Goal: Task Accomplishment & Management: Complete application form

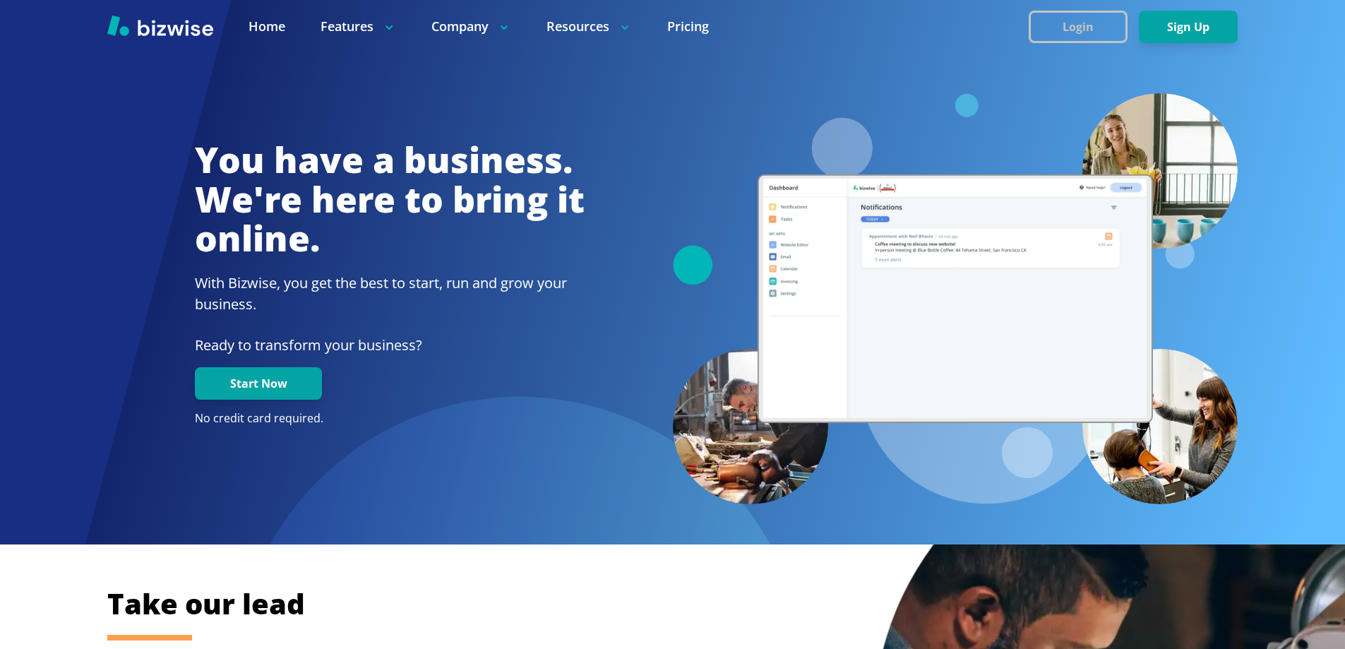
click at [1050, 37] on button "Login" at bounding box center [1078, 27] width 99 height 32
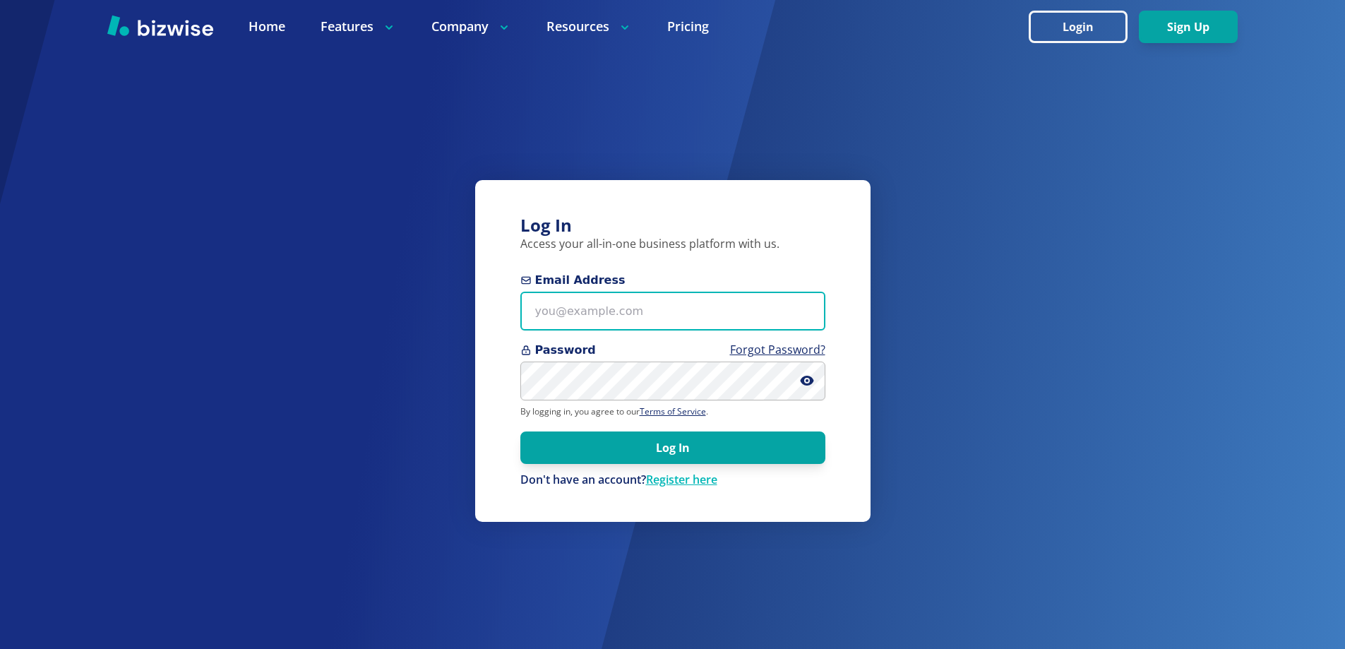
type input "knightjl7+1@[DOMAIN_NAME]"
click at [694, 474] on link "Register here" at bounding box center [681, 480] width 71 height 16
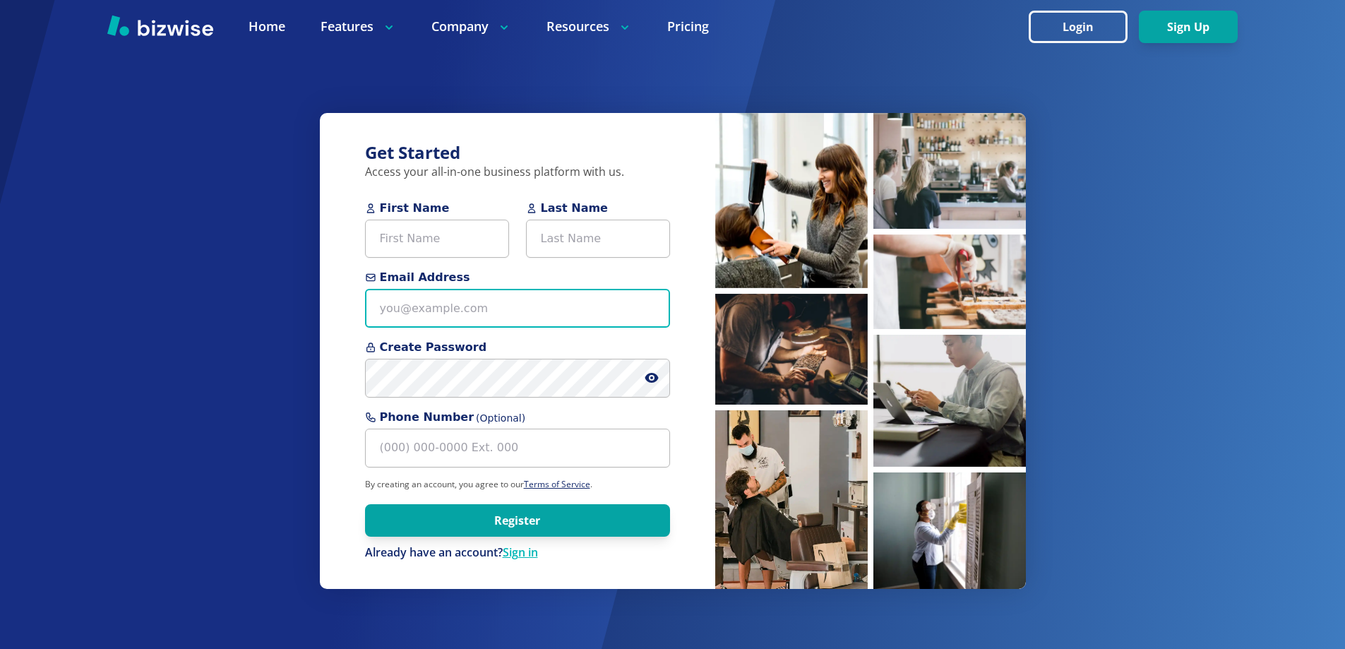
click at [463, 323] on input "Email Address" at bounding box center [517, 308] width 305 height 39
paste input "[EMAIL_ADDRESS][DOMAIN_NAME]"
type input "[EMAIL_ADDRESS][DOMAIN_NAME]"
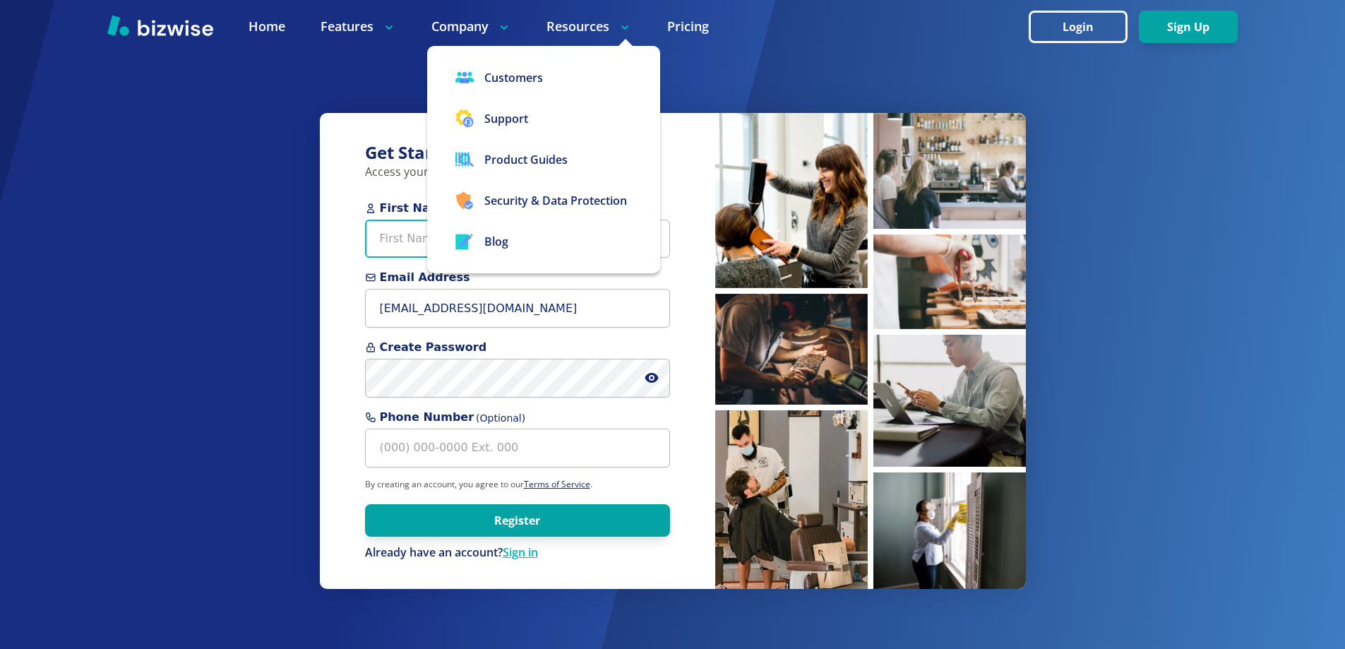
click at [417, 232] on input "First Name" at bounding box center [437, 239] width 144 height 39
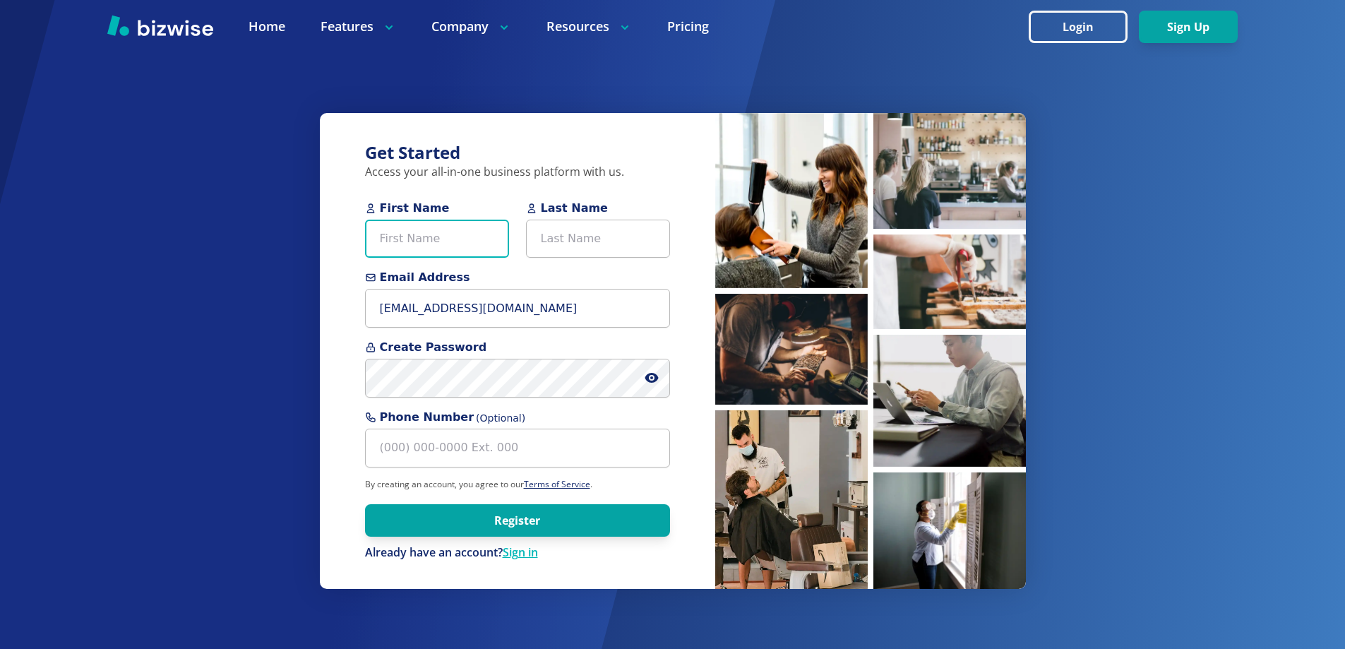
paste input "[PERSON_NAME]"
click at [432, 241] on input "[PERSON_NAME]" at bounding box center [437, 239] width 144 height 39
type input "[PERSON_NAME]"
click at [593, 240] on input "Last Name" at bounding box center [598, 239] width 144 height 39
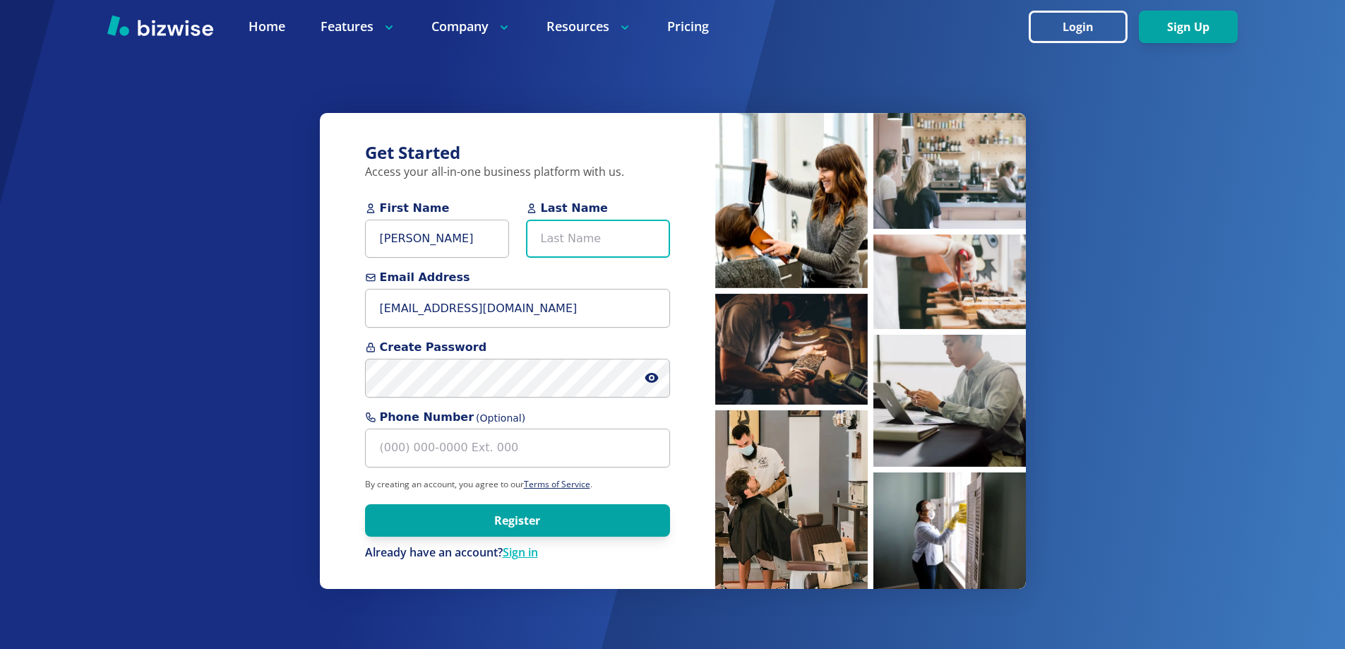
paste input "Lyones"
type input "Lyones"
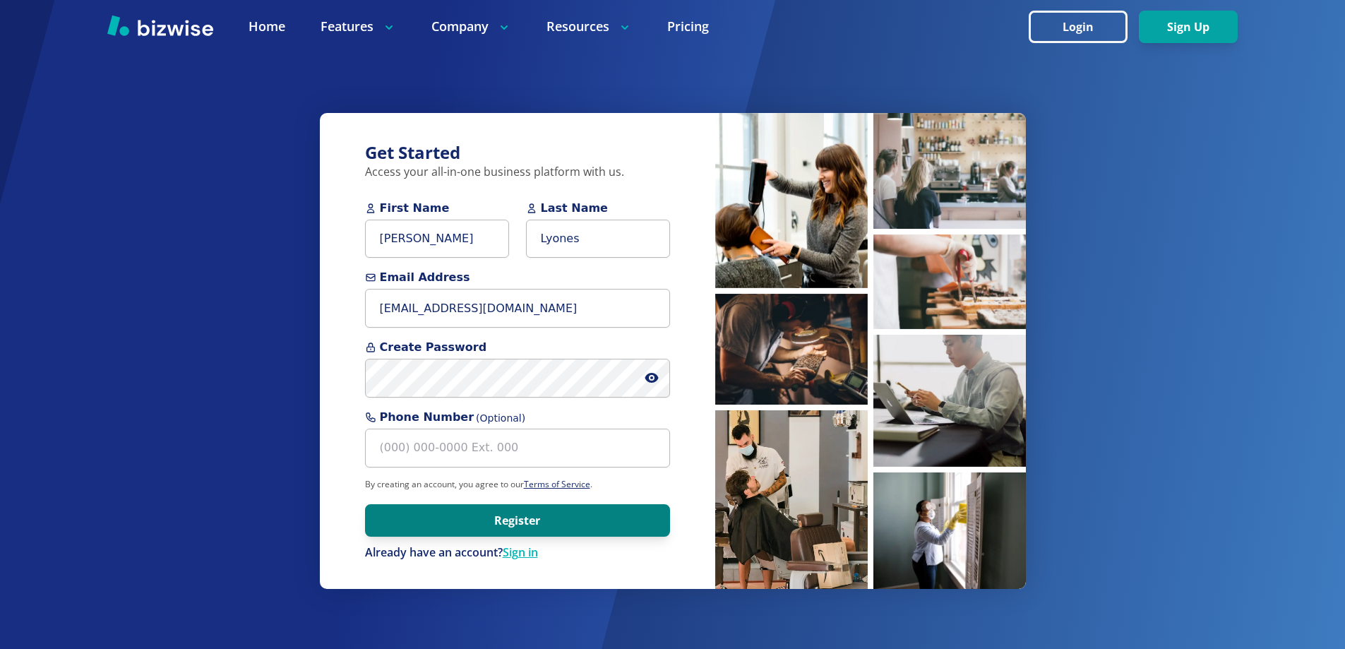
click at [395, 522] on button "Register" at bounding box center [517, 520] width 305 height 32
